Goal: Check status: Check status

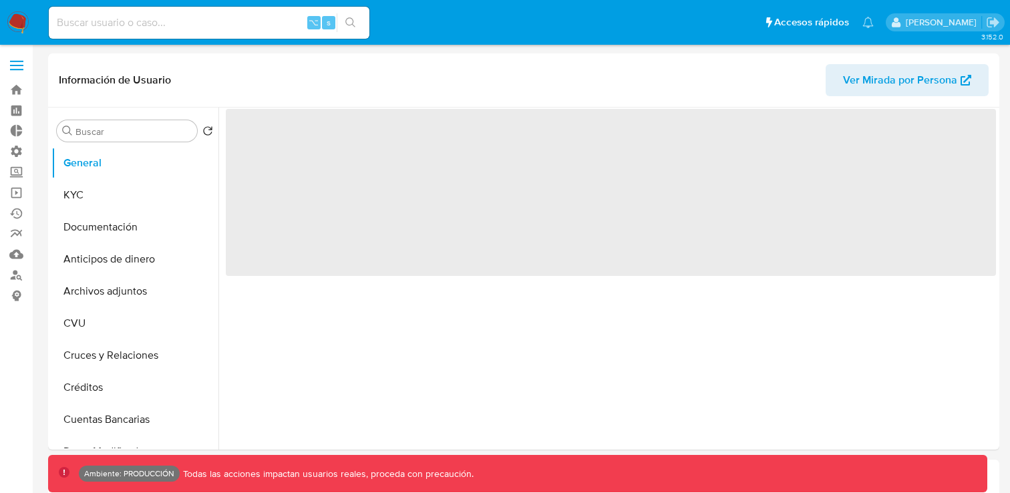
click at [170, 26] on input at bounding box center [209, 22] width 320 height 17
paste input "H8XTW6OQv7lIIddOyD25WTzS"
type input "H8XTW6OQv7lIIddOyD25WTzS"
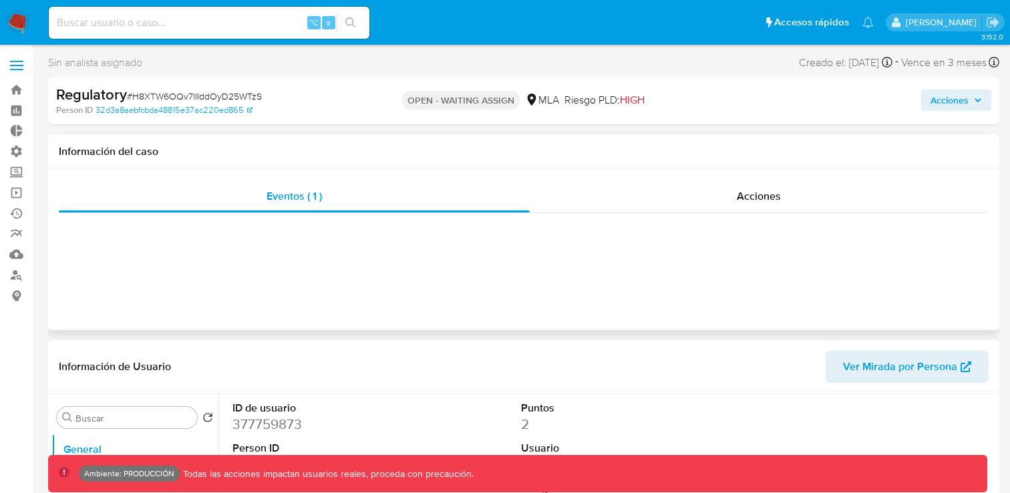
select select "10"
click at [276, 198] on span "Eventos ( 1 )" at bounding box center [293, 195] width 55 height 15
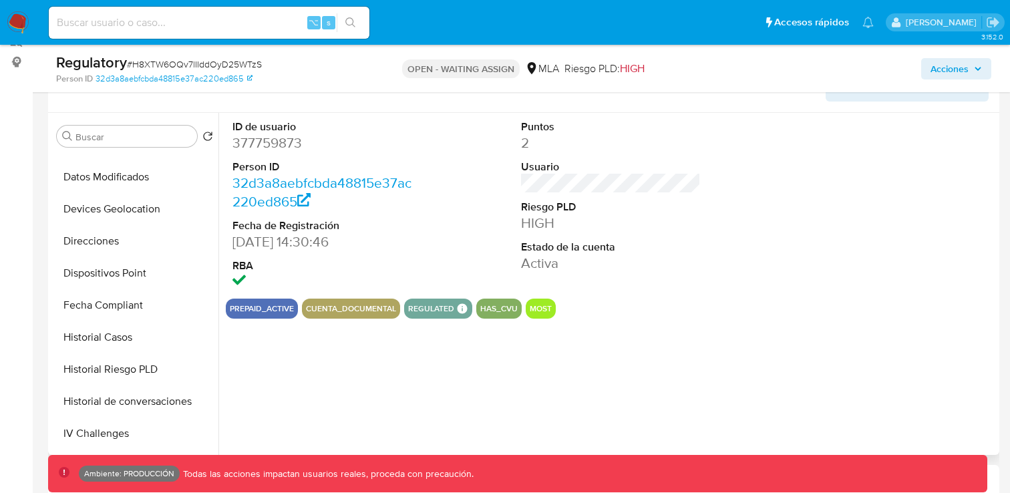
scroll to position [298, 0]
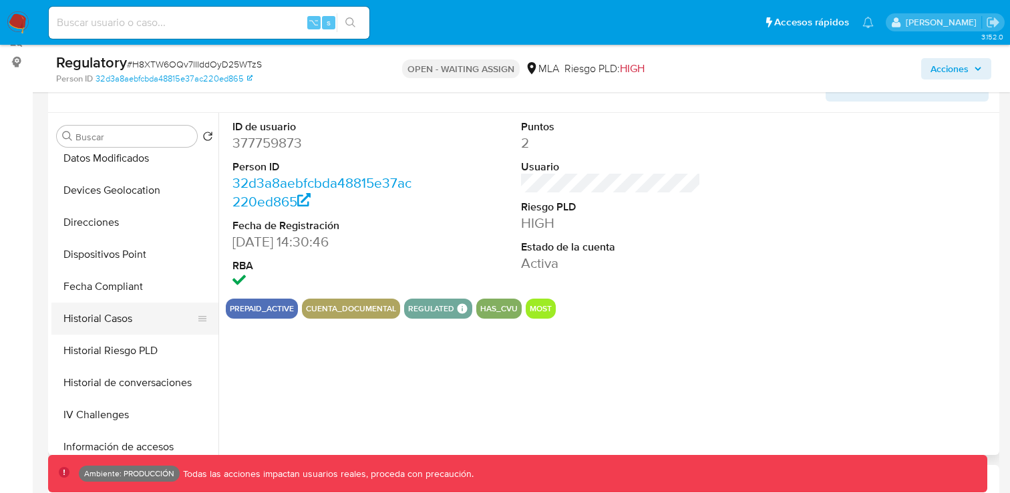
click at [131, 332] on button "Historial Casos" at bounding box center [129, 318] width 156 height 32
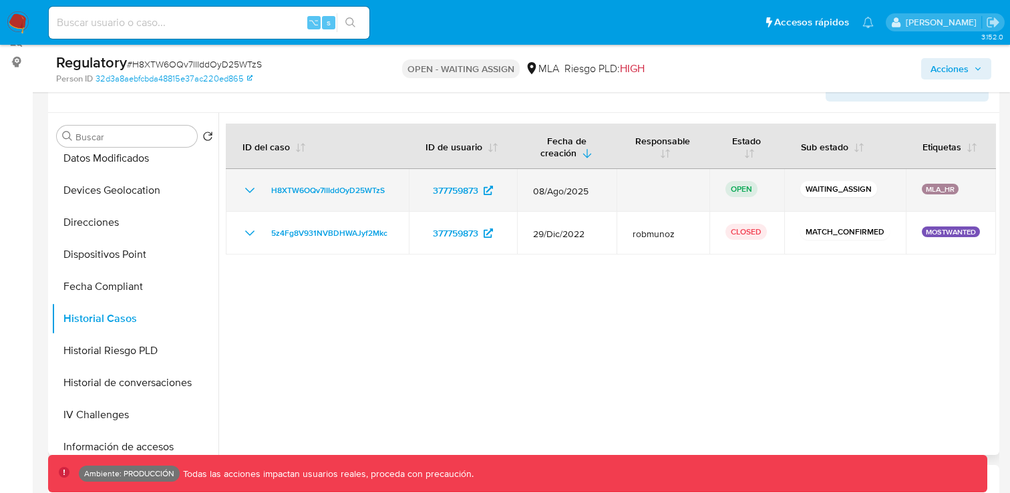
click at [937, 191] on p "MLA_HR" at bounding box center [939, 189] width 37 height 11
click at [254, 186] on icon "Mostrar/Ocultar" at bounding box center [250, 190] width 16 height 16
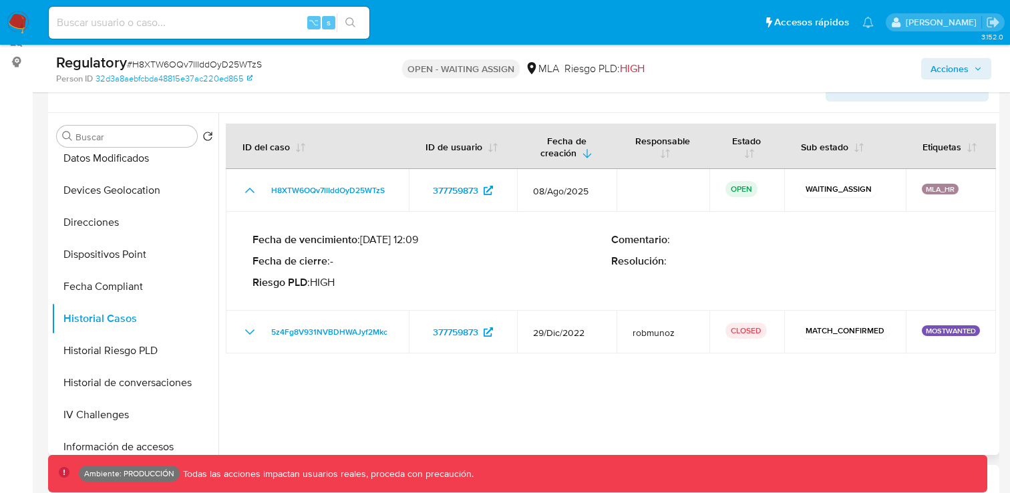
click at [411, 234] on p "Fecha de vencimiento : 06/11/2025 12:09" at bounding box center [431, 239] width 359 height 13
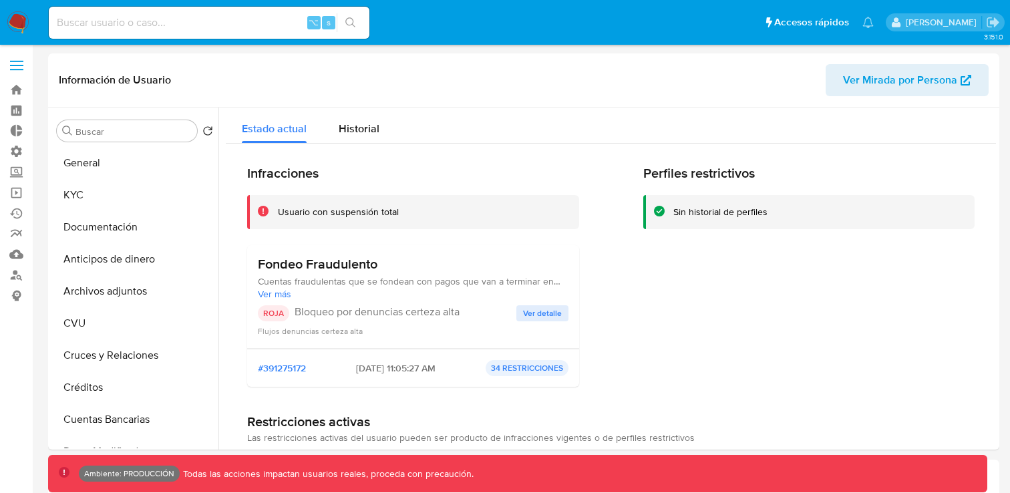
select select "10"
